Goal: Find specific page/section: Find specific page/section

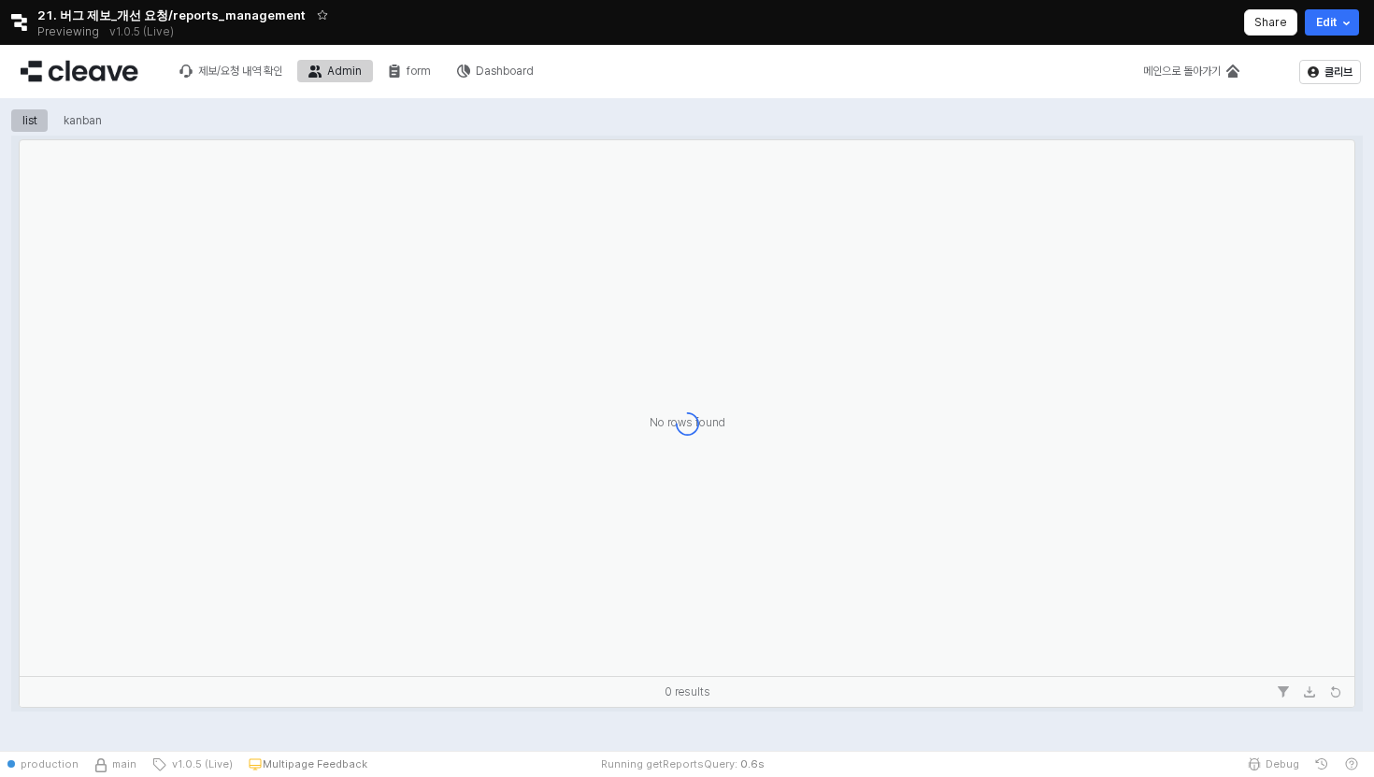
click at [18, 15] on icon "Retool logo" at bounding box center [19, 22] width 16 height 17
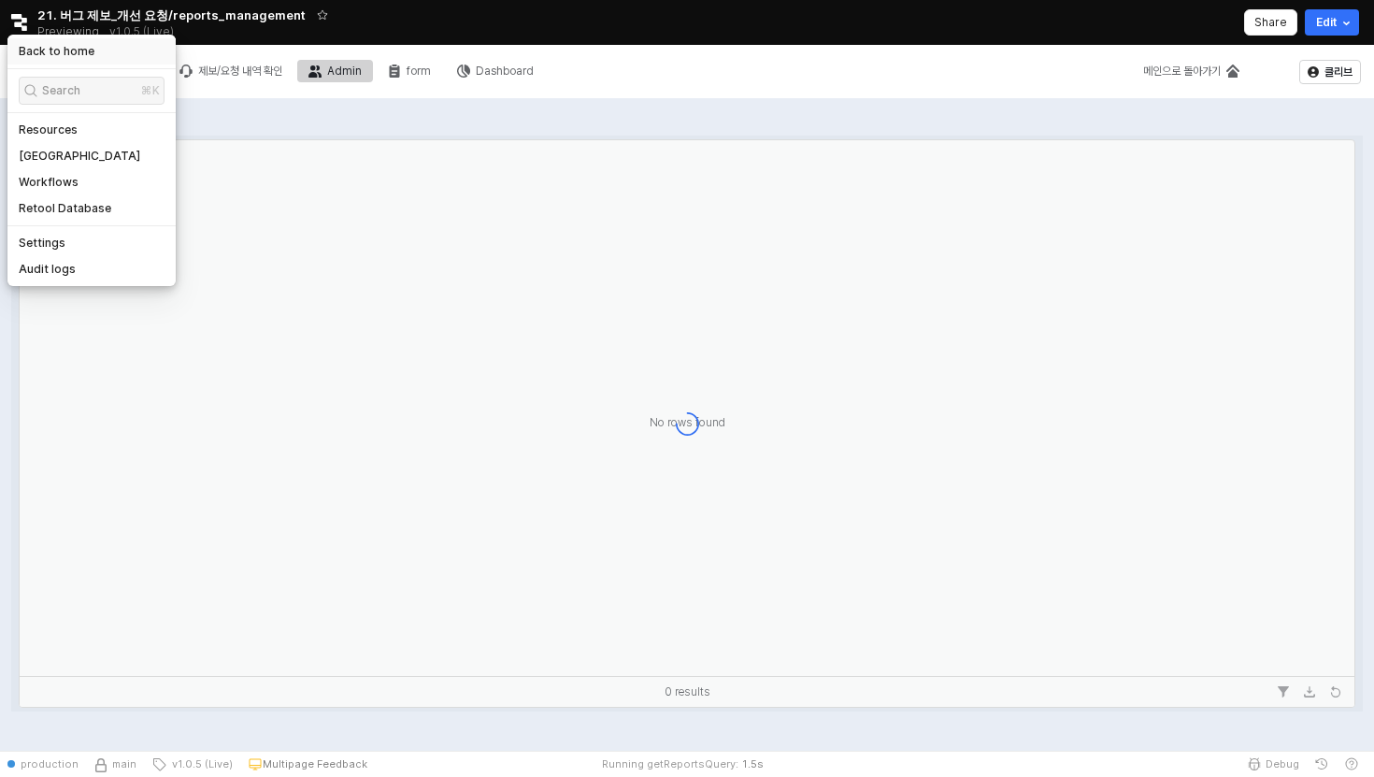
click at [64, 50] on h5 "Back to home" at bounding box center [57, 51] width 76 height 15
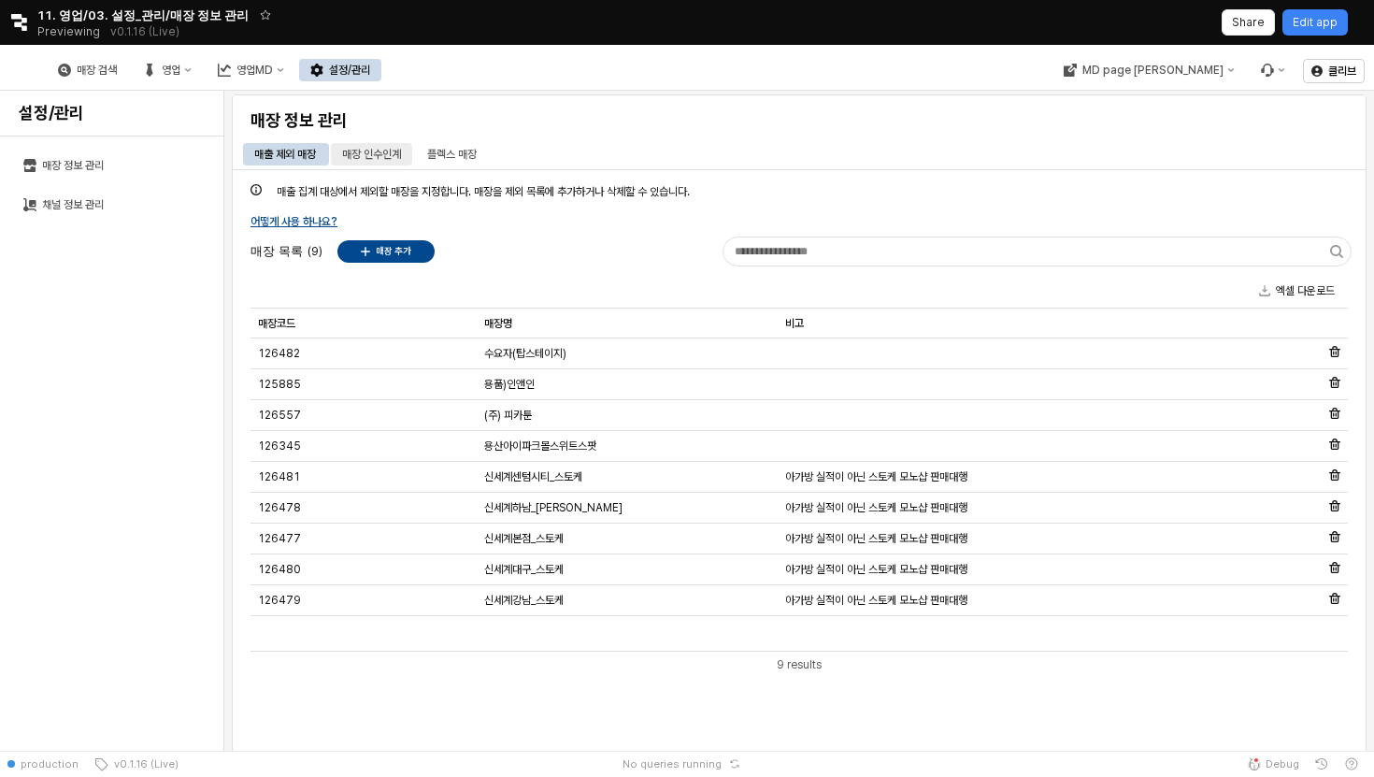
click at [386, 151] on div "매장 인수인계" at bounding box center [371, 154] width 59 height 22
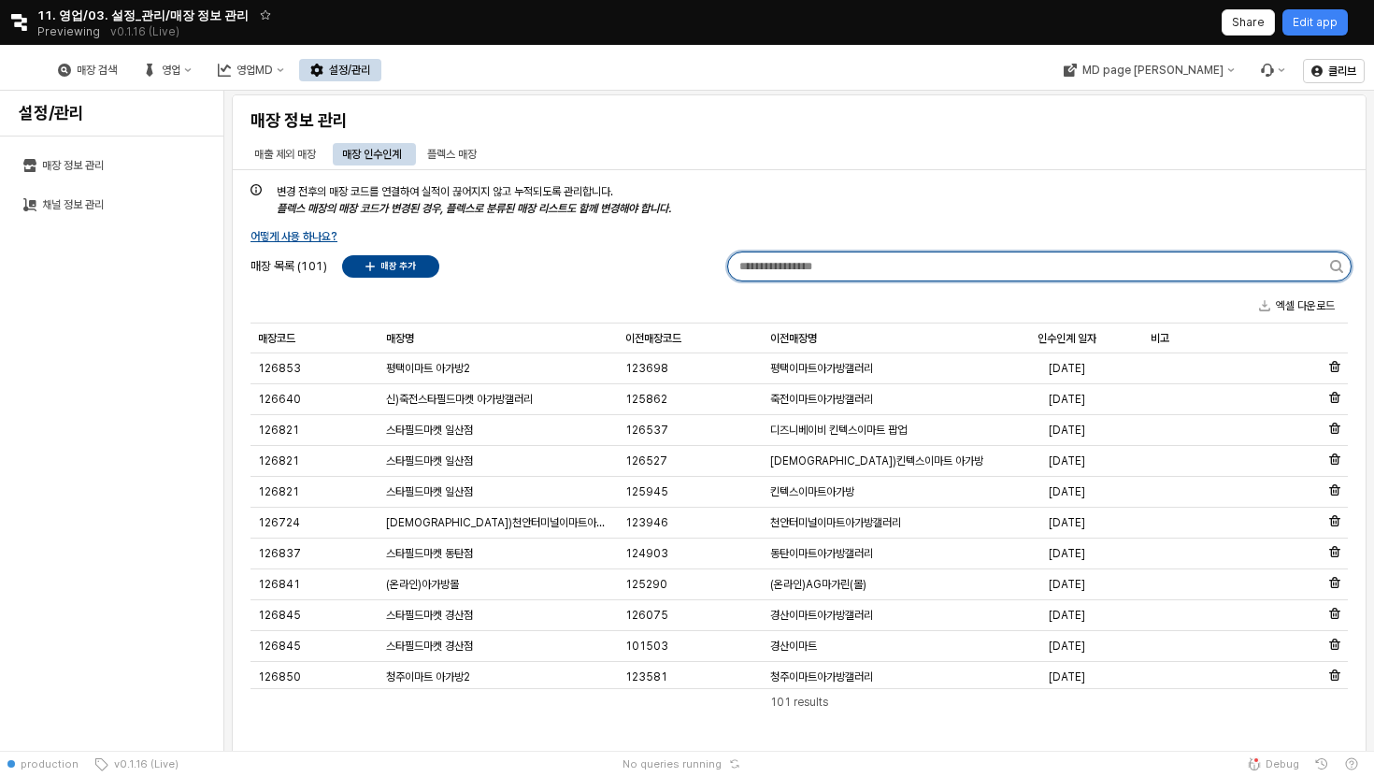
click at [922, 257] on input "App Frame" at bounding box center [1029, 266] width 602 height 28
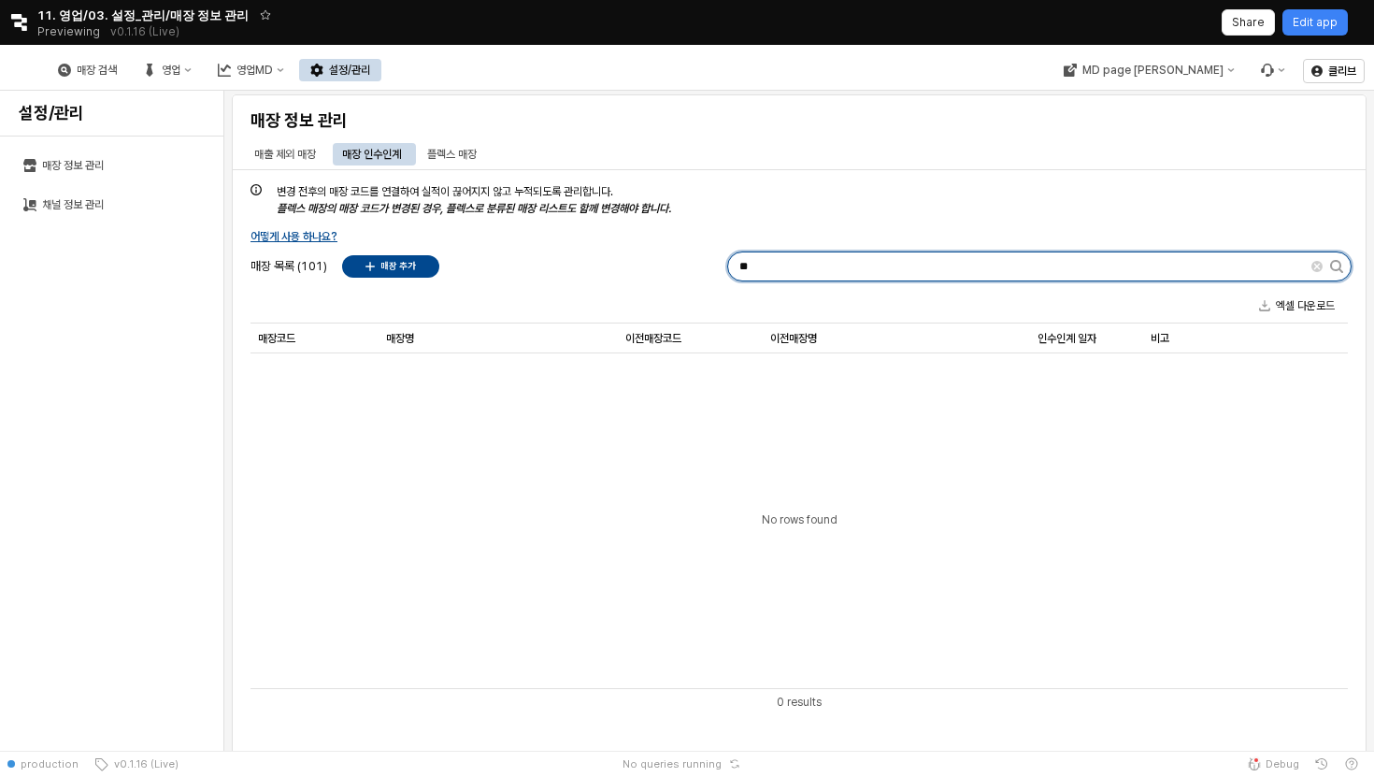
type input "*"
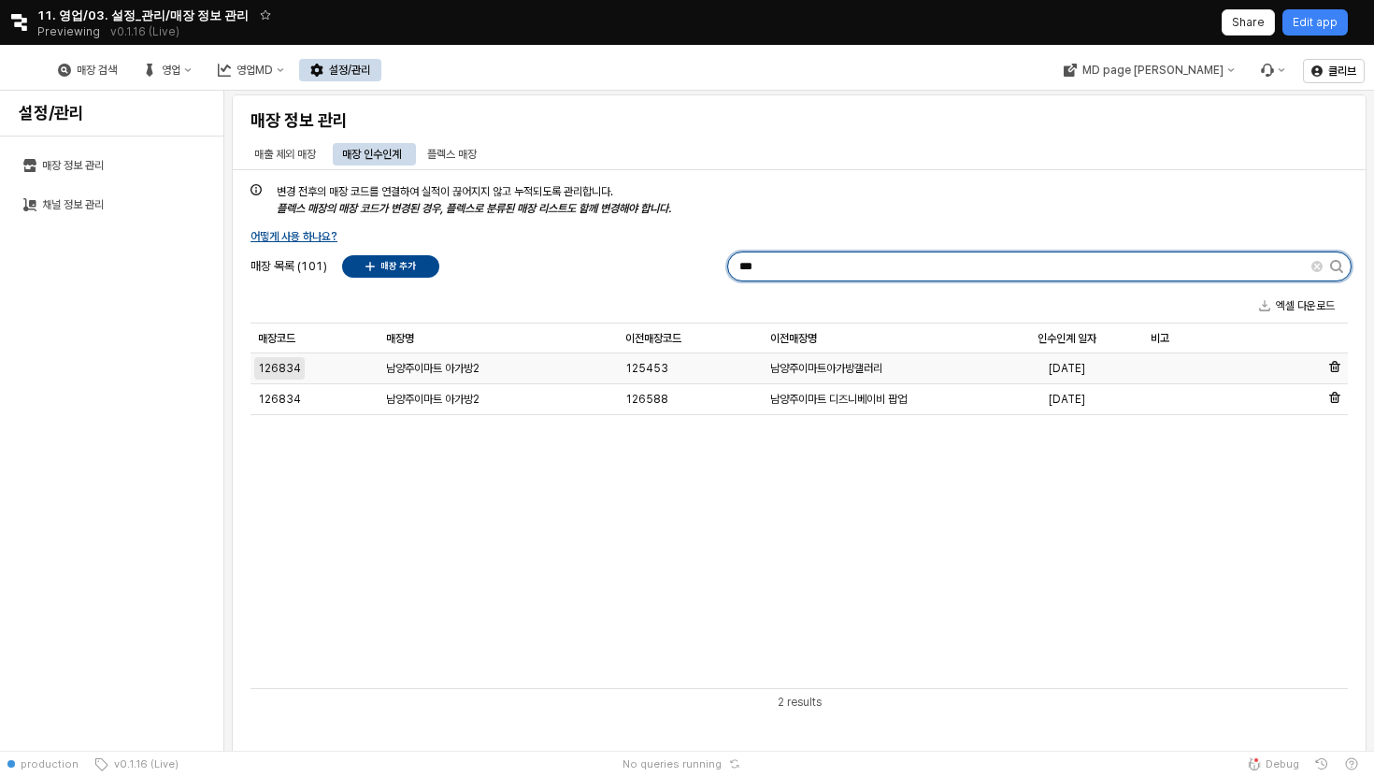
type input "***"
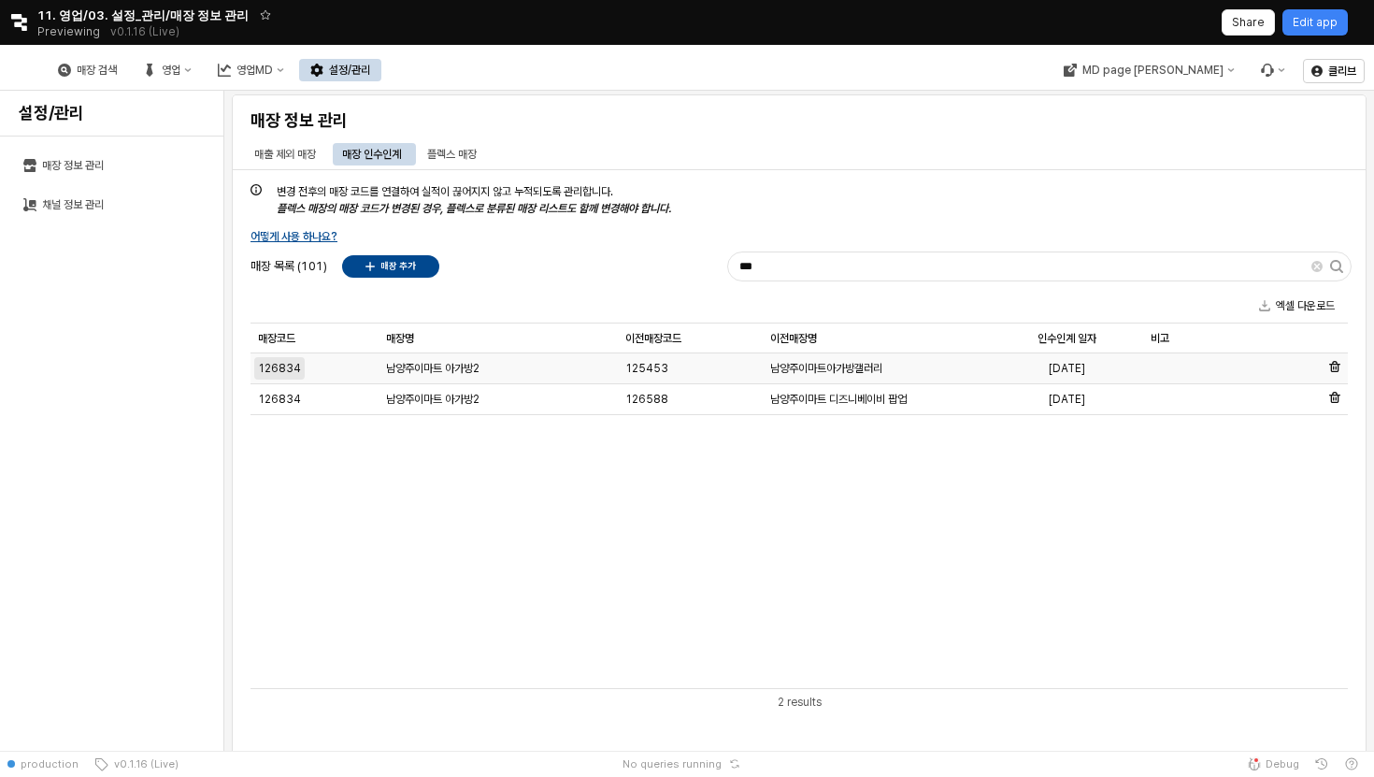
click at [281, 365] on span "126834" at bounding box center [279, 368] width 43 height 15
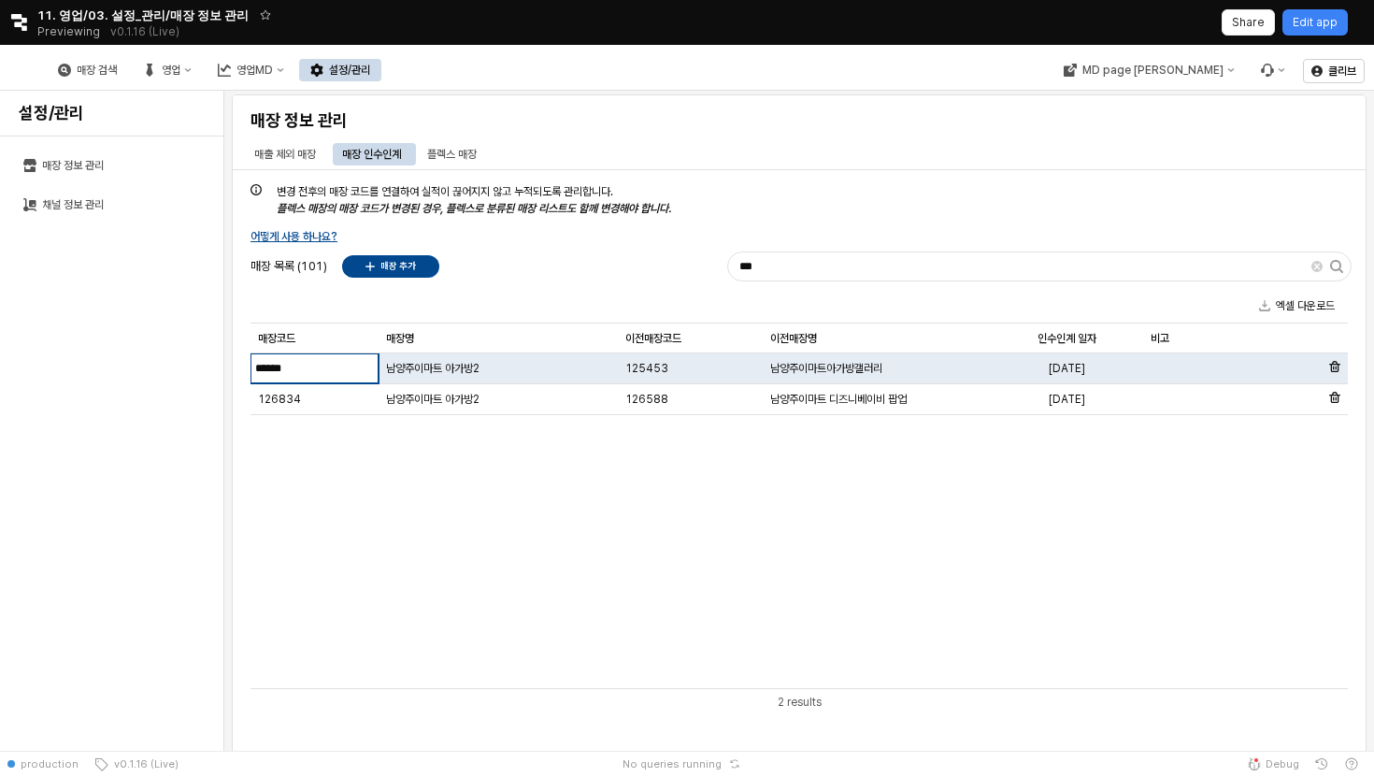
click at [415, 552] on div "매장코드 매장코드 매장명 매장명 이전매장코드 이전매장코드 이전매장명 이전매장명 인수인계 일자 인수인계 일자 비고 비고 126834 남양주이마트…" at bounding box center [800, 505] width 1098 height 365
click at [650, 409] on div "126588" at bounding box center [690, 399] width 145 height 31
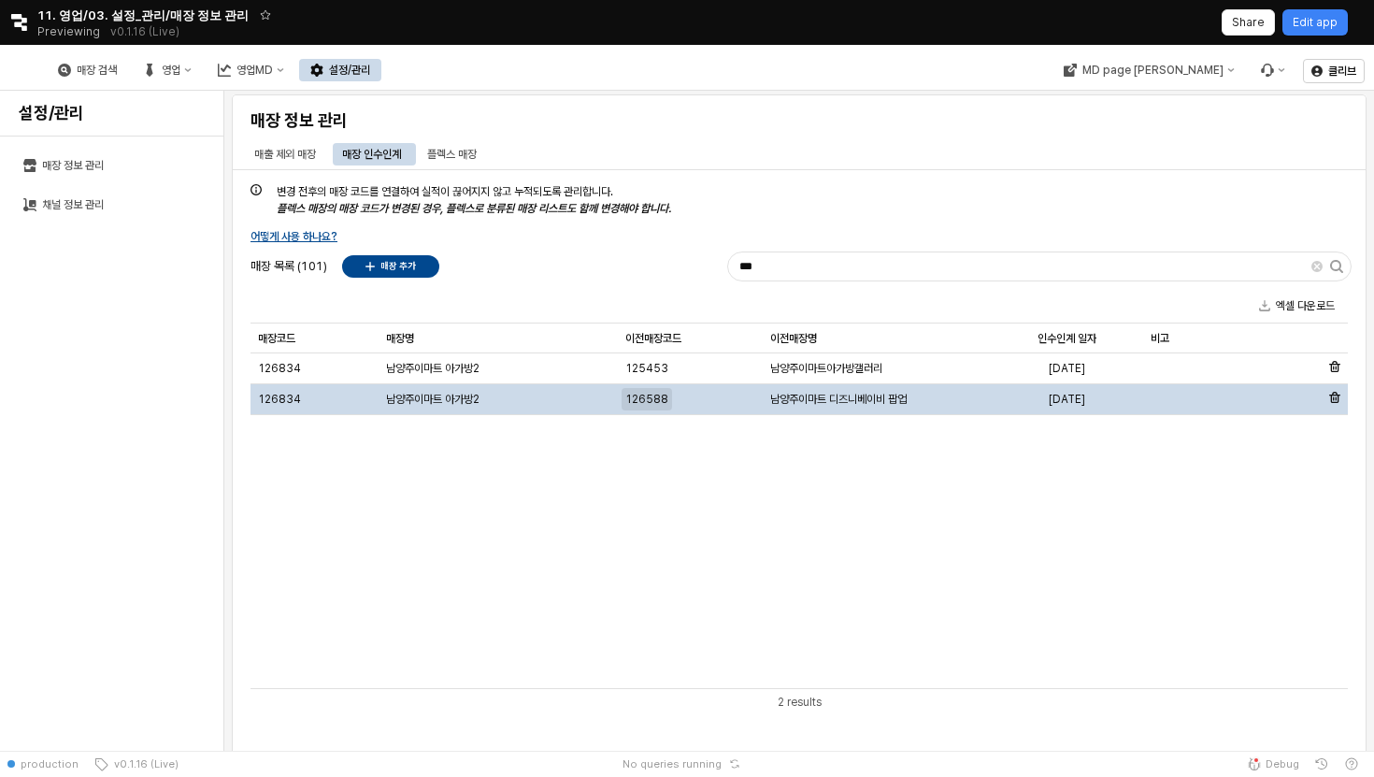
click at [654, 403] on span "126588" at bounding box center [646, 399] width 43 height 15
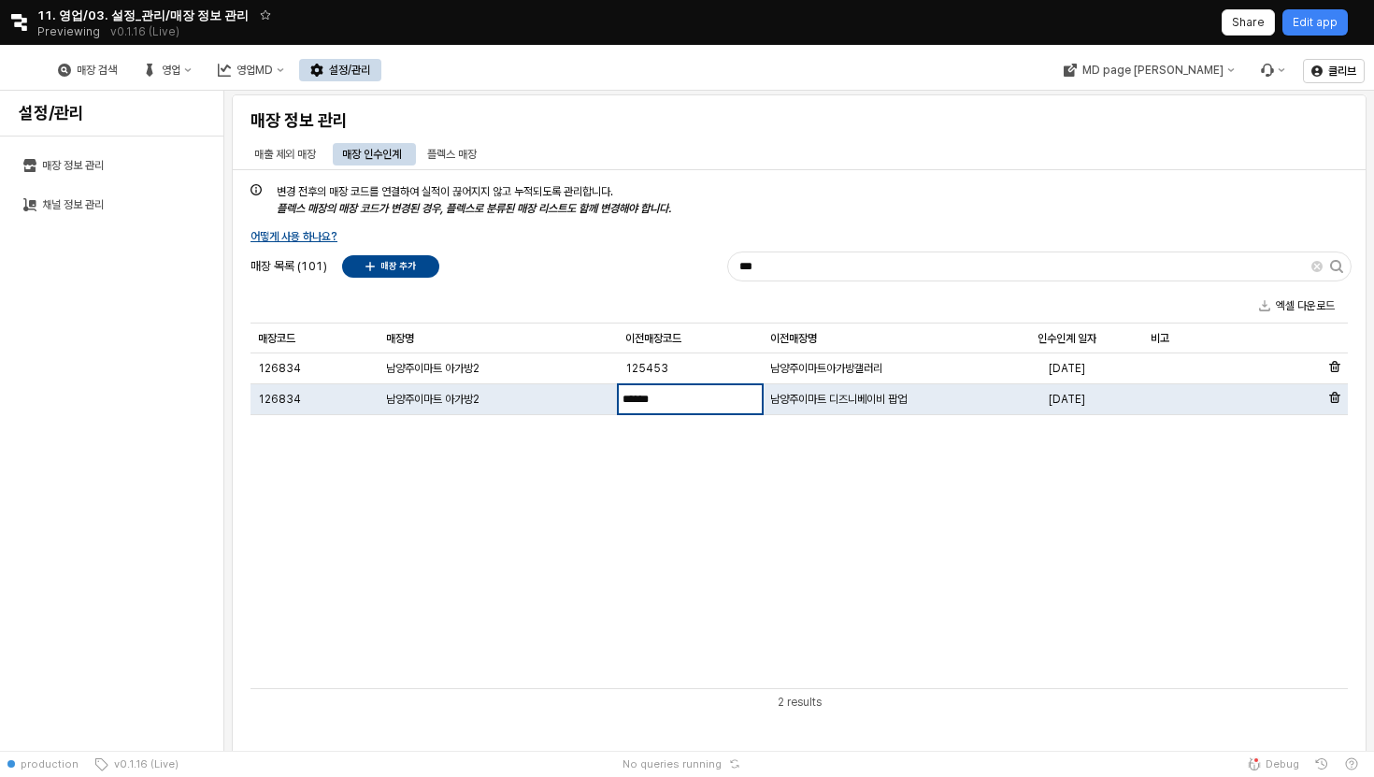
click at [687, 639] on div "매장코드 매장코드 매장명 매장명 이전매장코드 이전매장코드 이전매장명 이전매장명 인수인계 일자 인수인계 일자 비고 비고 126834 남양주이마트…" at bounding box center [800, 505] width 1098 height 365
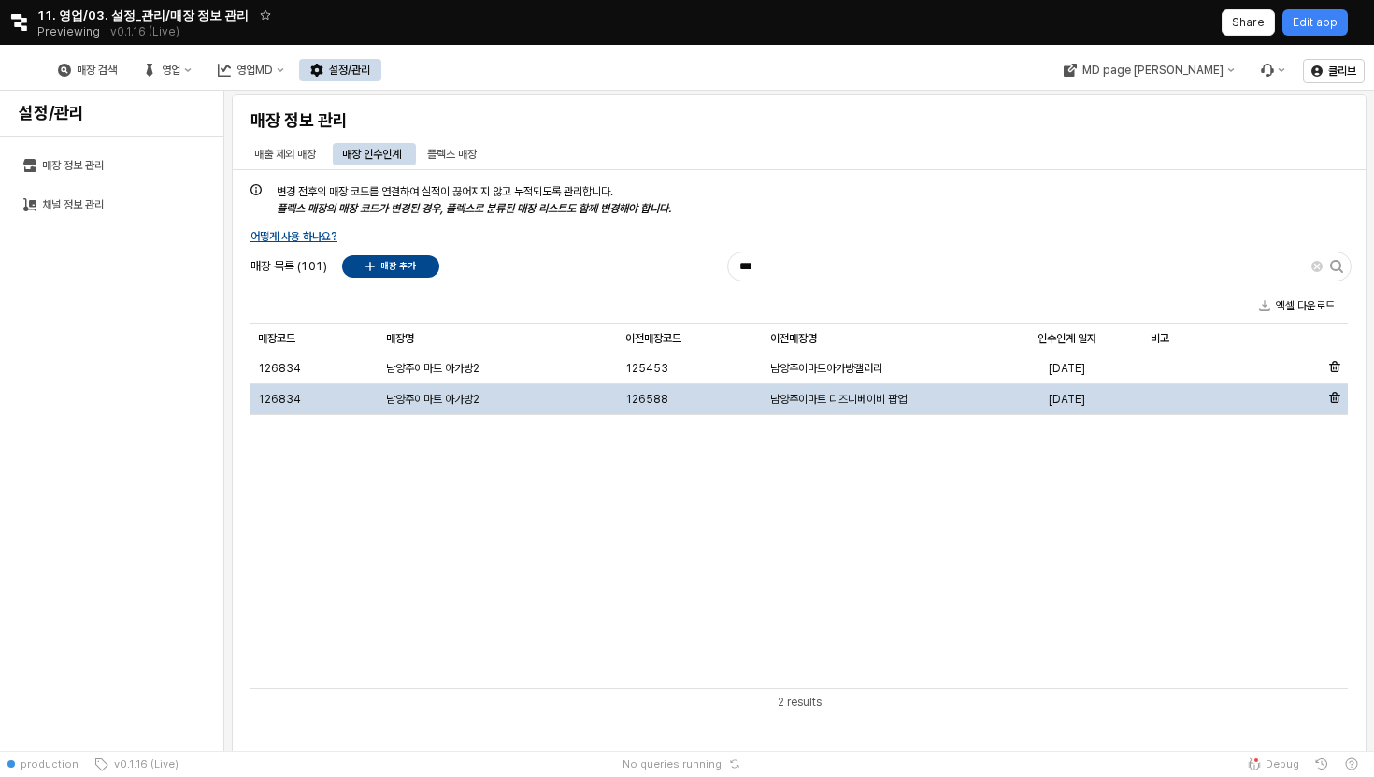
click at [879, 409] on div "남양주이마트 디즈니베이비 팝업" at bounding box center [877, 399] width 228 height 31
click at [867, 400] on span "남양주이마트 디즈니베이비 팝업" at bounding box center [838, 399] width 136 height 15
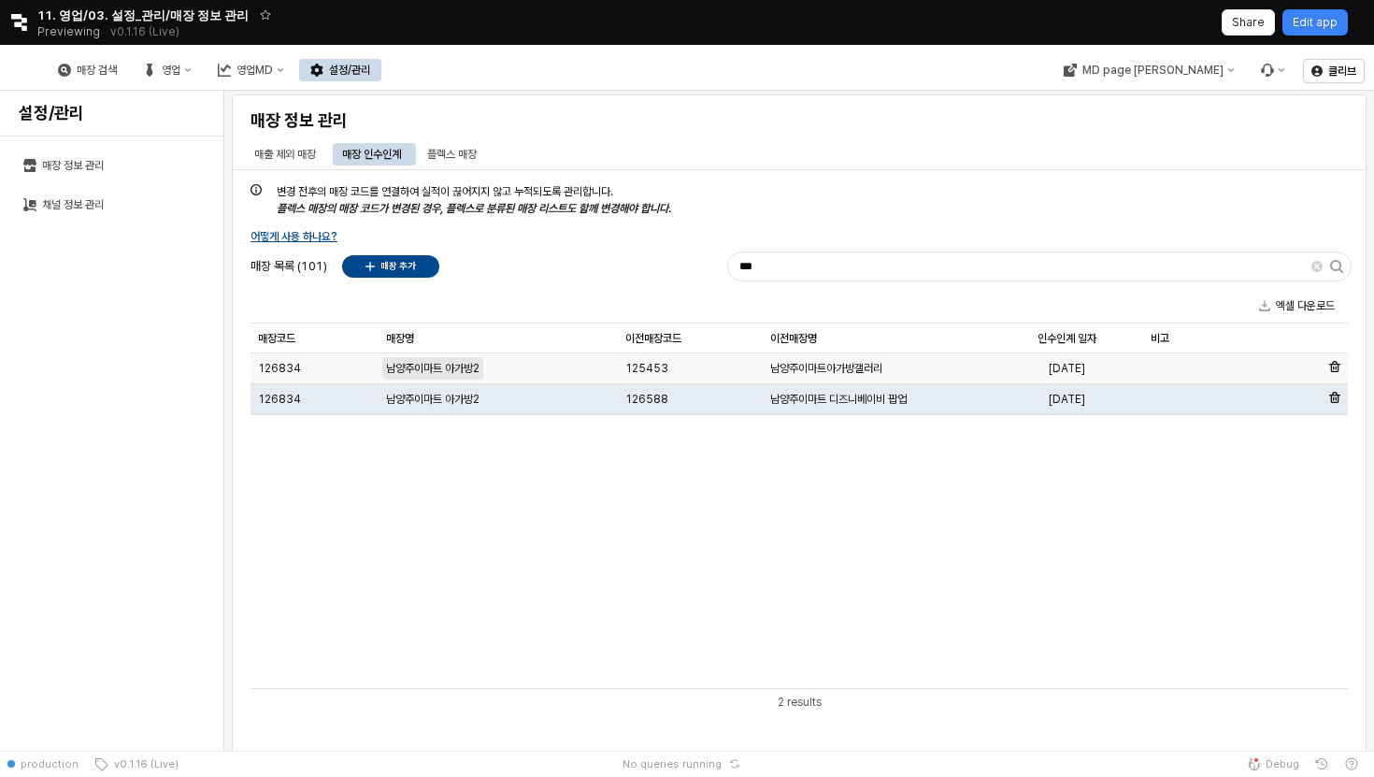
click at [452, 367] on span "남양주이마트 아가방2" at bounding box center [432, 368] width 93 height 15
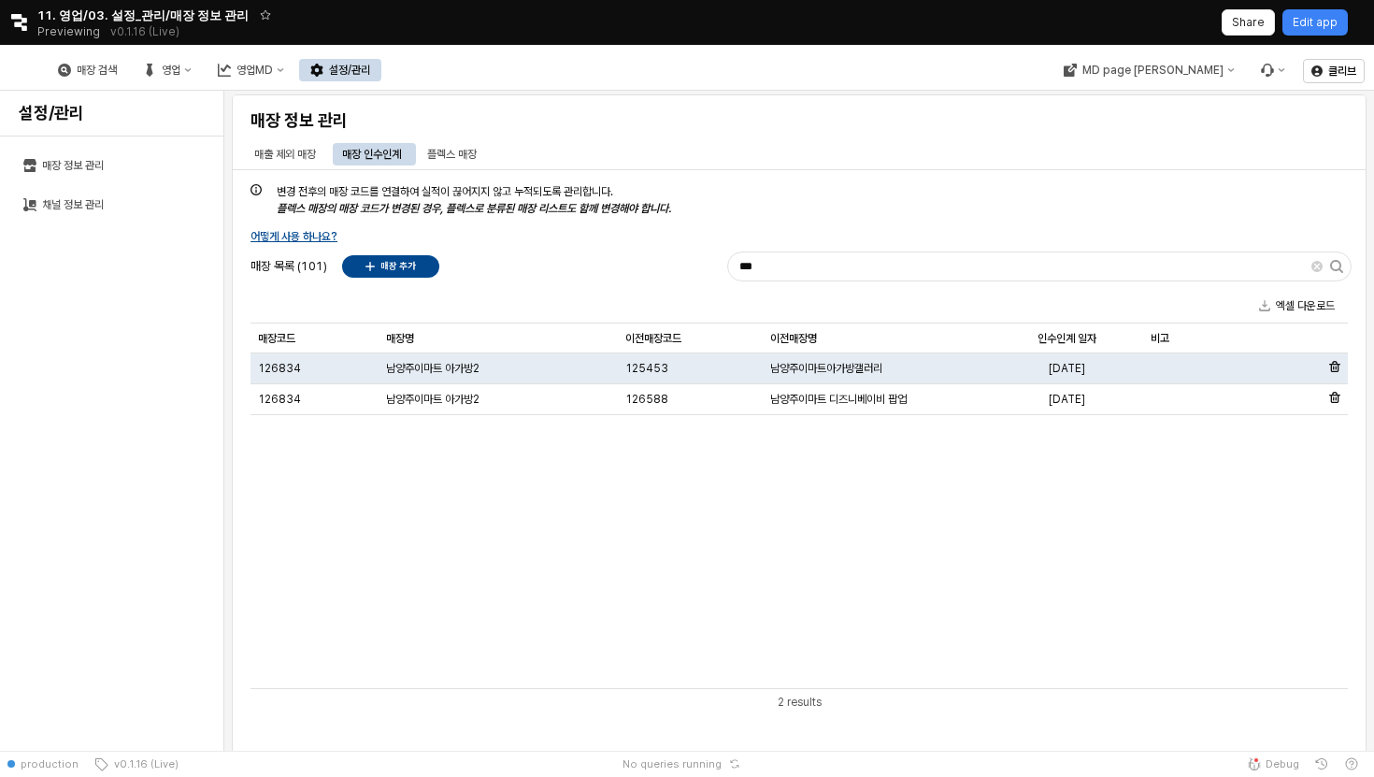
click at [517, 510] on div "매장코드 매장코드 매장명 매장명 이전매장코드 이전매장코드 이전매장명 이전매장명 인수인계 일자 인수인계 일자 비고 비고 126834 남양주이마트…" at bounding box center [800, 505] width 1098 height 365
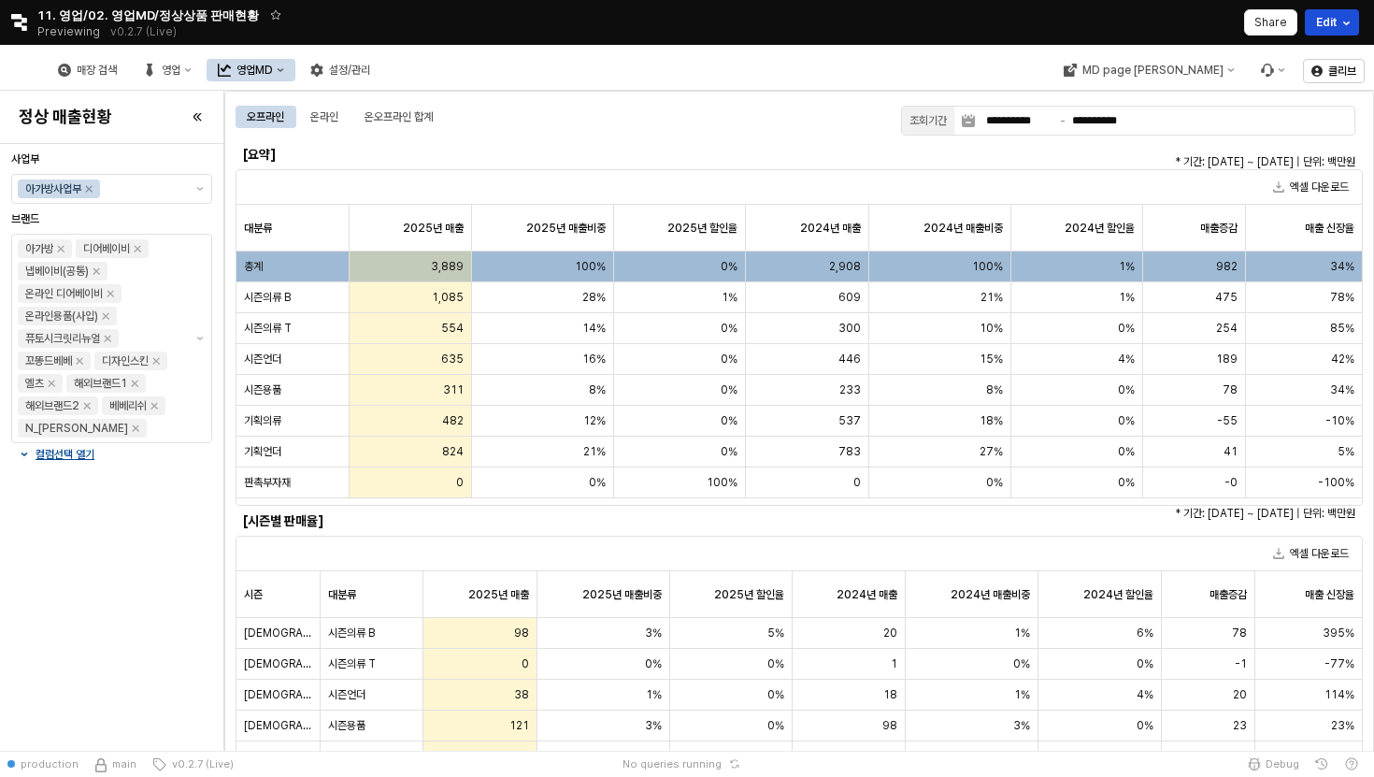
click at [1350, 19] on icon "Retool Header" at bounding box center [1346, 22] width 19 height 19
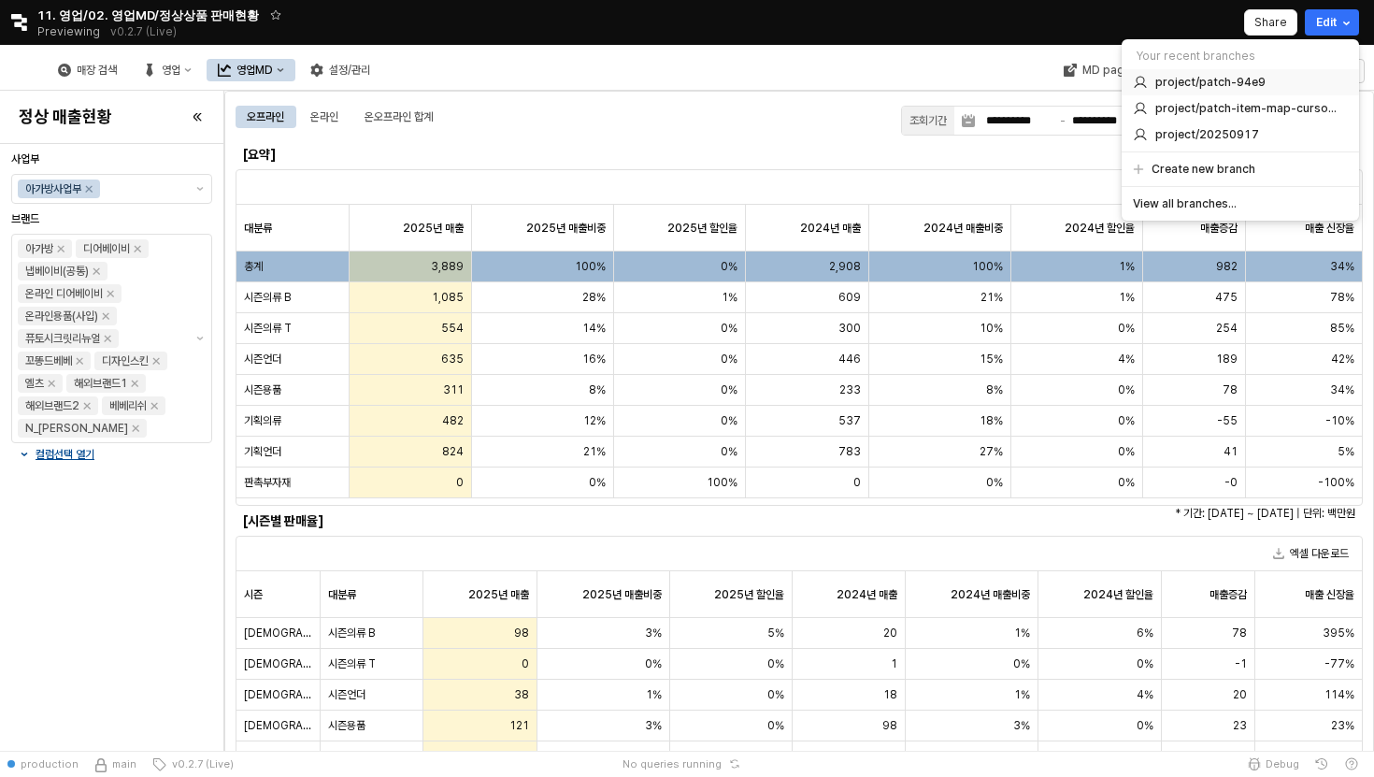
click at [1295, 79] on div "project/patch-94e9" at bounding box center [1237, 82] width 208 height 15
